Goal: Transaction & Acquisition: Purchase product/service

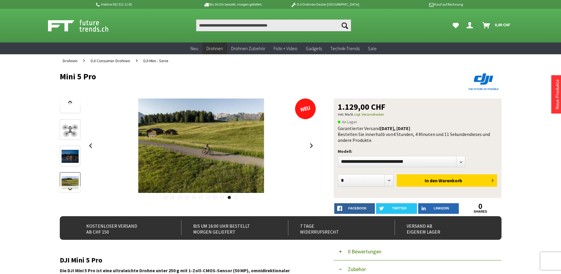
click at [159, 62] on span "DJI Mini - Serie" at bounding box center [155, 60] width 25 height 5
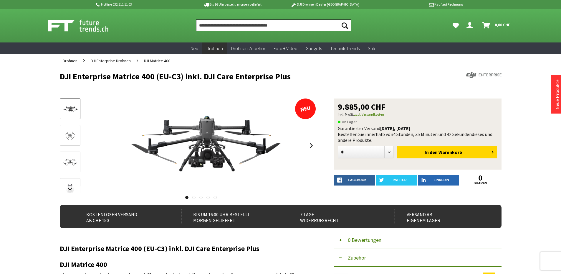
click at [266, 26] on input "Produkt, Marke, Kategorie, EAN, Artikelnummer…" at bounding box center [273, 25] width 155 height 12
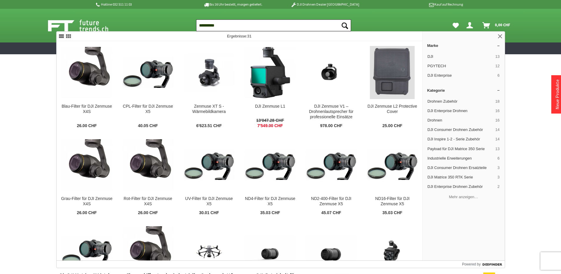
type input "**********"
click at [339, 19] on button "Suchen" at bounding box center [345, 25] width 12 height 12
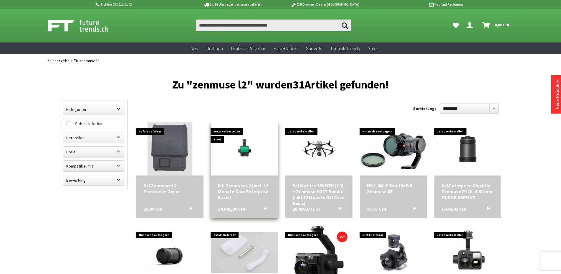
click at [247, 143] on img at bounding box center [244, 149] width 67 height 38
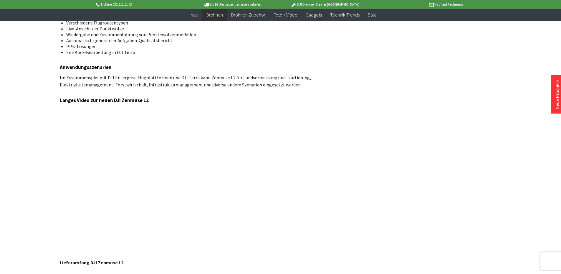
scroll to position [1209, 0]
